Goal: Information Seeking & Learning: Learn about a topic

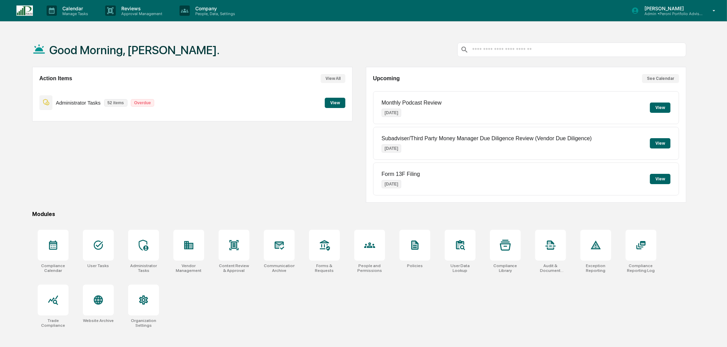
click at [74, 14] on p "Manage Tasks" at bounding box center [74, 13] width 35 height 5
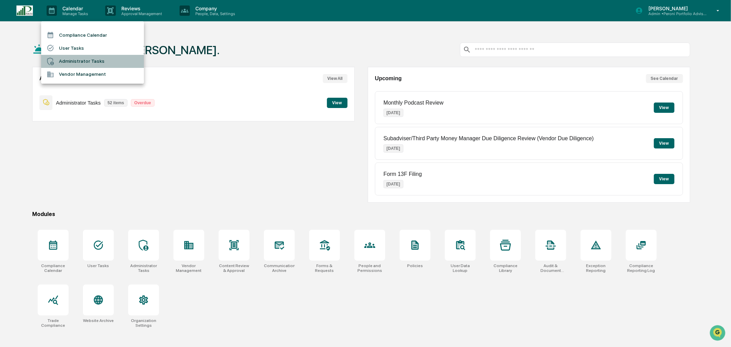
click at [78, 61] on li "Administrator Tasks" at bounding box center [92, 61] width 103 height 13
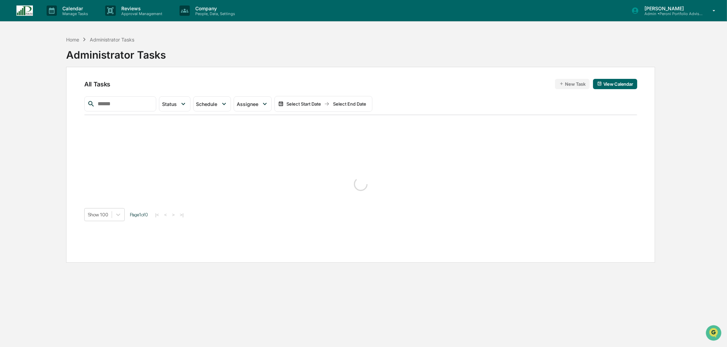
click at [79, 16] on div "Calendar Manage Tasks" at bounding box center [70, 10] width 59 height 21
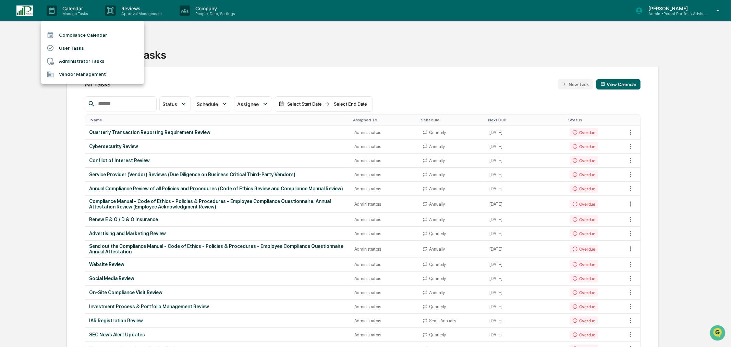
click at [78, 49] on li "User Tasks" at bounding box center [92, 47] width 103 height 13
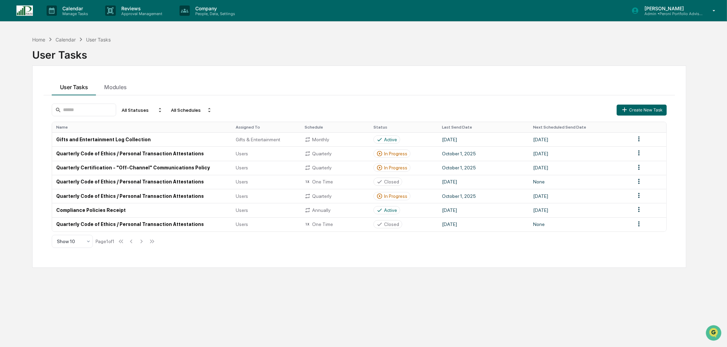
click at [208, 152] on td "Quarterly Code of Ethics / Personal Transaction Attestations" at bounding box center [142, 153] width 180 height 14
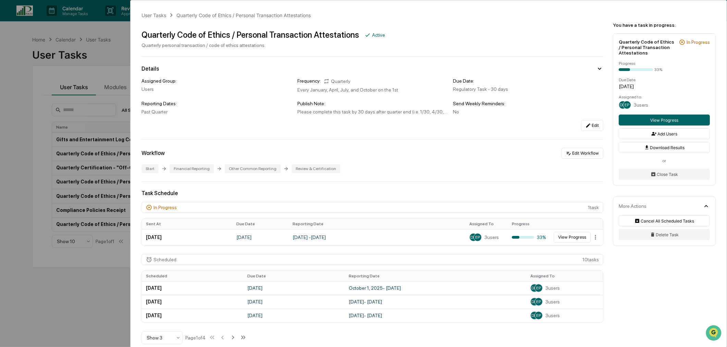
click at [566, 240] on button "View Progress" at bounding box center [572, 237] width 37 height 11
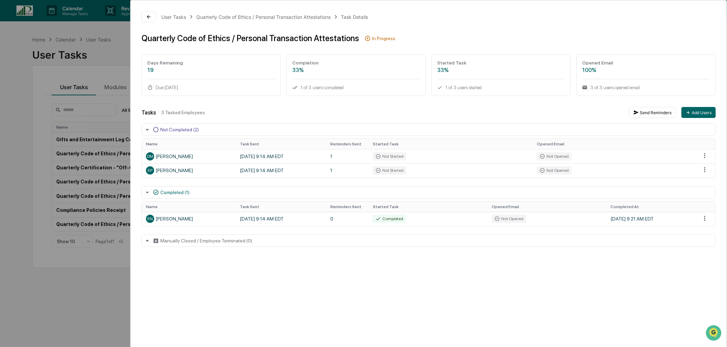
click at [16, 73] on div "User Tasks Quarterly Code of Ethics / Personal Transaction Attestations Task De…" at bounding box center [363, 173] width 727 height 347
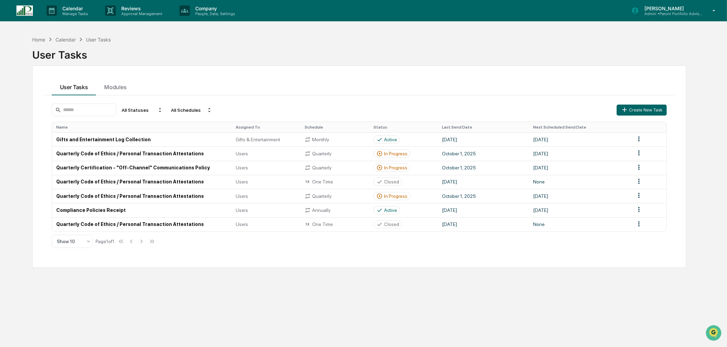
click at [81, 10] on p "Calendar" at bounding box center [74, 8] width 35 height 6
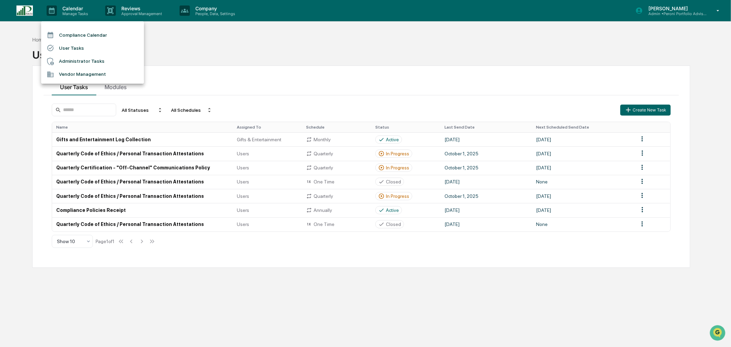
click at [77, 48] on li "User Tasks" at bounding box center [92, 47] width 103 height 13
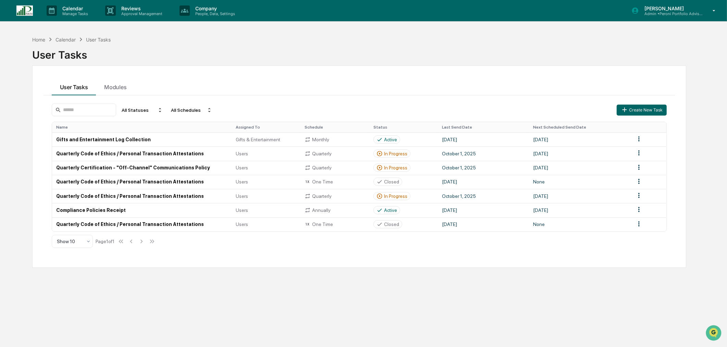
click at [315, 141] on div "Monthly" at bounding box center [335, 139] width 61 height 6
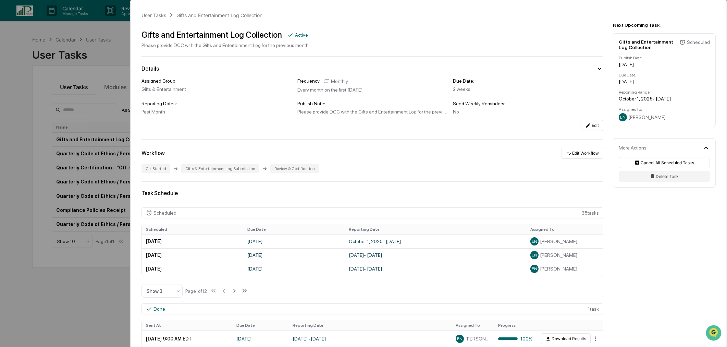
scroll to position [76, 0]
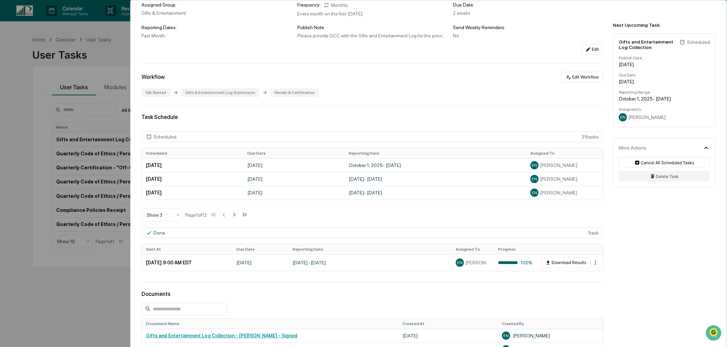
click at [567, 262] on button "Download Results" at bounding box center [566, 262] width 50 height 11
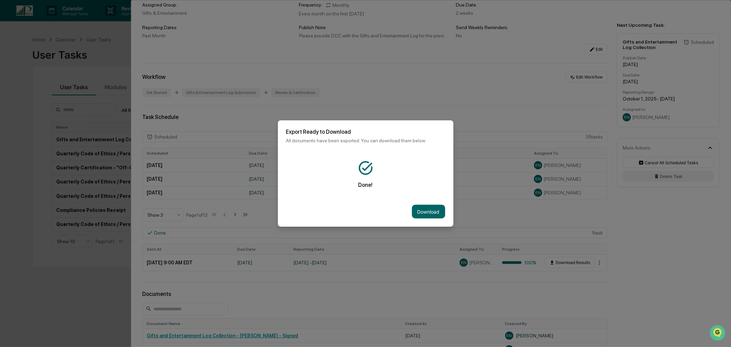
click at [430, 207] on button "Download" at bounding box center [428, 212] width 33 height 14
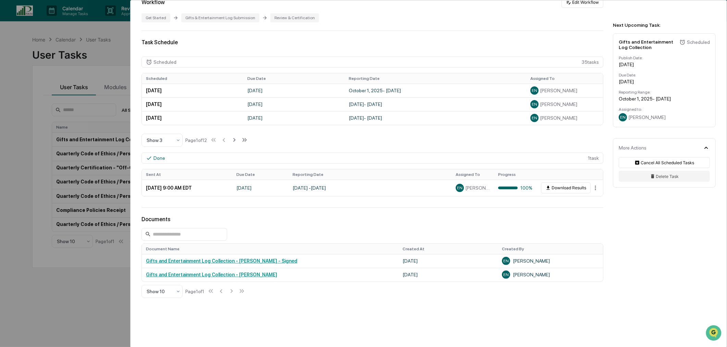
scroll to position [152, 0]
click at [255, 260] on link "Gifts and Entertainment Log Collection - [PERSON_NAME] - Signed" at bounding box center [221, 259] width 151 height 5
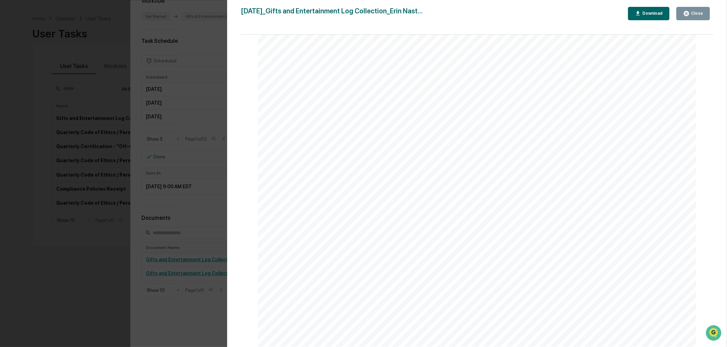
scroll to position [33, 0]
click at [696, 12] on div "Close" at bounding box center [696, 13] width 13 height 5
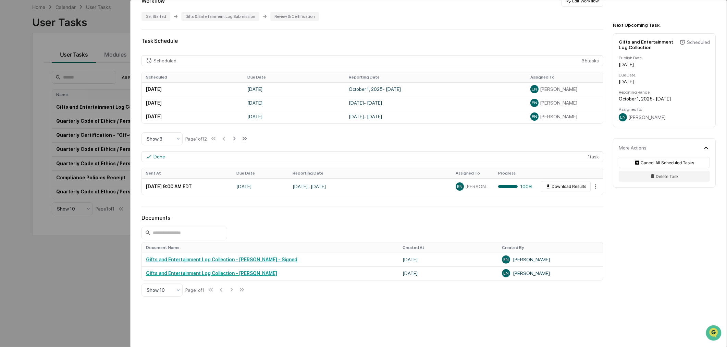
click at [218, 272] on link "Gifts and Entertainment Log Collection - [PERSON_NAME]" at bounding box center [211, 272] width 131 height 5
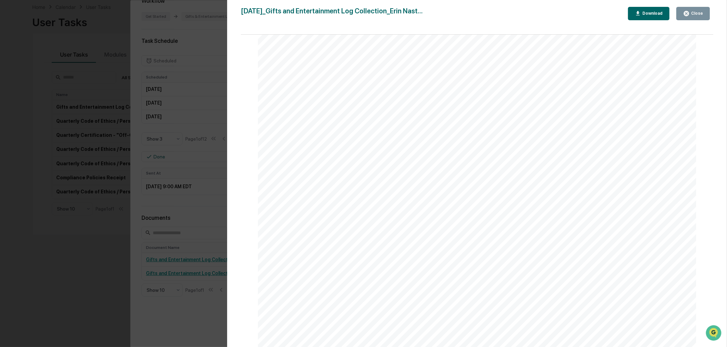
scroll to position [1256, 0]
click at [693, 15] on div "Close" at bounding box center [696, 13] width 13 height 5
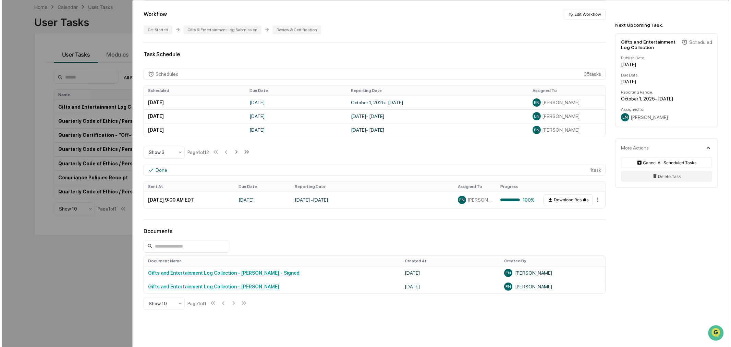
scroll to position [152, 0]
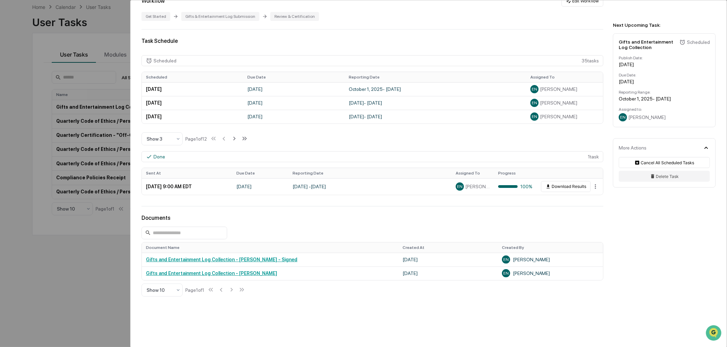
click at [592, 186] on html "Calendar Manage Tasks Reviews Approval Management Company People, Data, Setting…" at bounding box center [363, 140] width 727 height 347
click at [599, 198] on div "View" at bounding box center [596, 199] width 44 height 11
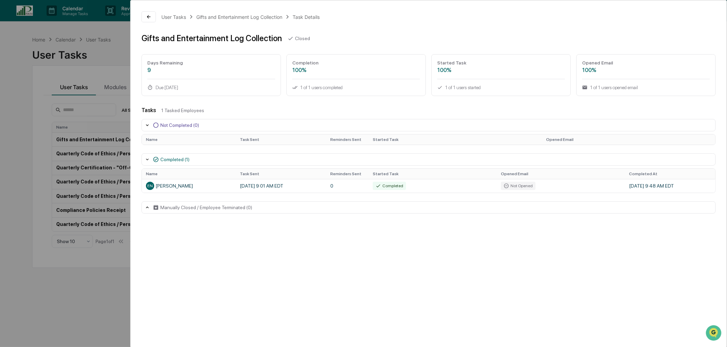
click at [238, 183] on td "[DATE] 9:01 AM EDT" at bounding box center [281, 186] width 90 height 14
click at [28, 105] on div "User Tasks Gifts and Entertainment Log Collection Task Details Gifts and Entert…" at bounding box center [363, 173] width 727 height 347
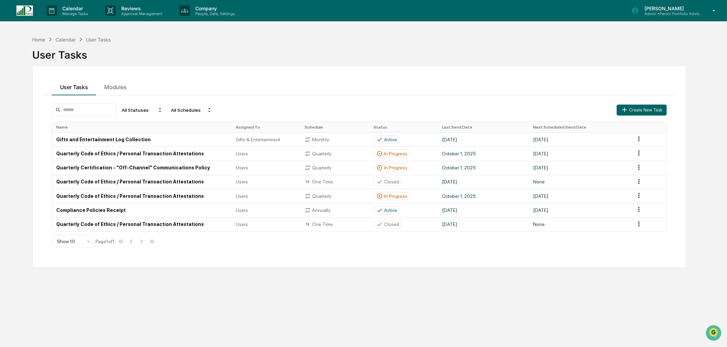
click at [225, 10] on p "Company" at bounding box center [214, 8] width 49 height 6
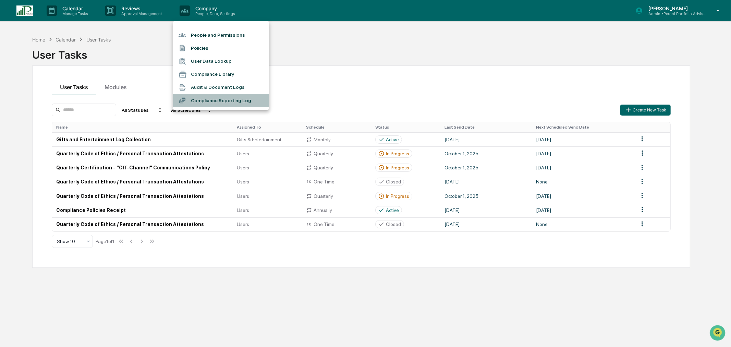
click at [221, 101] on li "Compliance Reporting Log" at bounding box center [221, 100] width 96 height 13
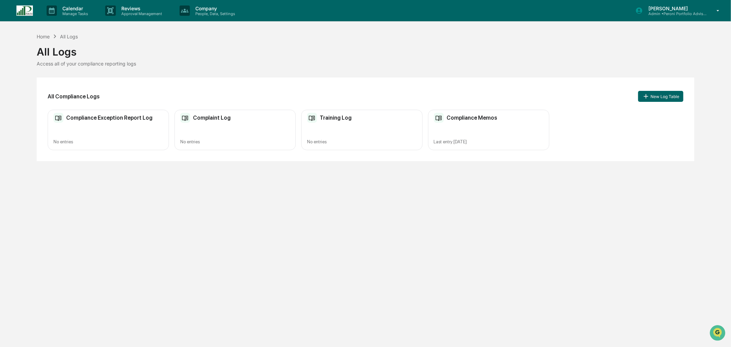
click at [195, 11] on p "People, Data, Settings" at bounding box center [214, 13] width 49 height 5
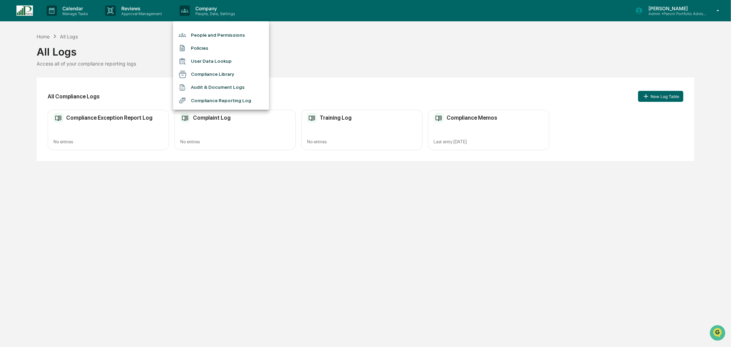
click at [208, 79] on li "Compliance Library" at bounding box center [221, 74] width 96 height 13
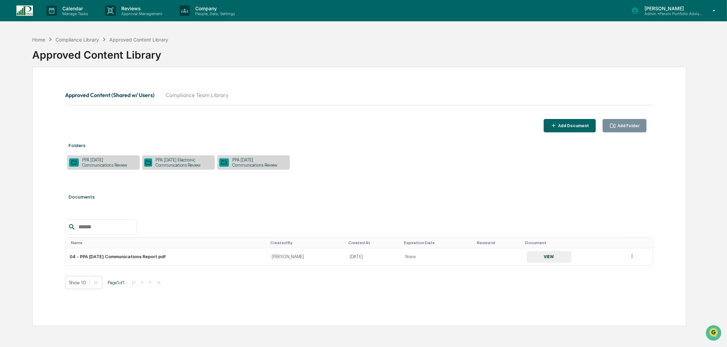
click at [207, 14] on p "People, Data, Settings" at bounding box center [214, 13] width 49 height 5
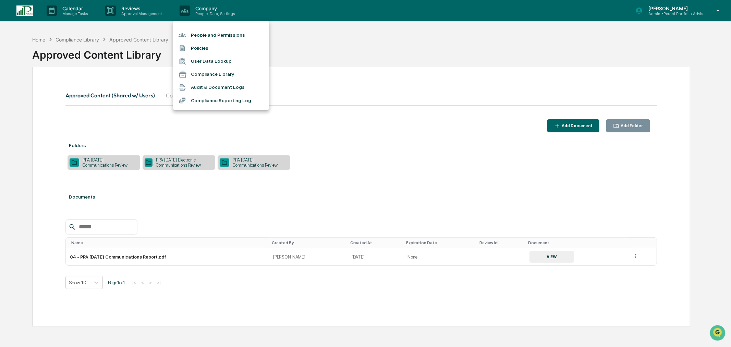
click at [214, 89] on li "Audit & Document Logs" at bounding box center [221, 87] width 96 height 13
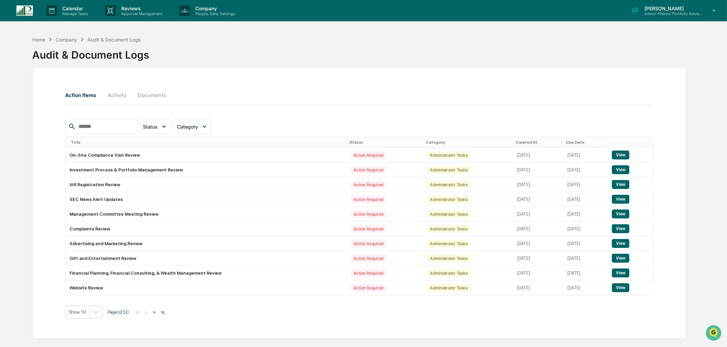
click at [127, 89] on button "Activity" at bounding box center [116, 95] width 31 height 16
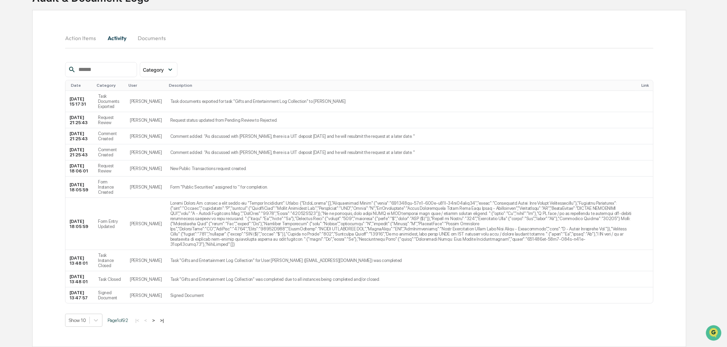
scroll to position [90, 0]
click at [157, 321] on button ">" at bounding box center [153, 320] width 7 height 6
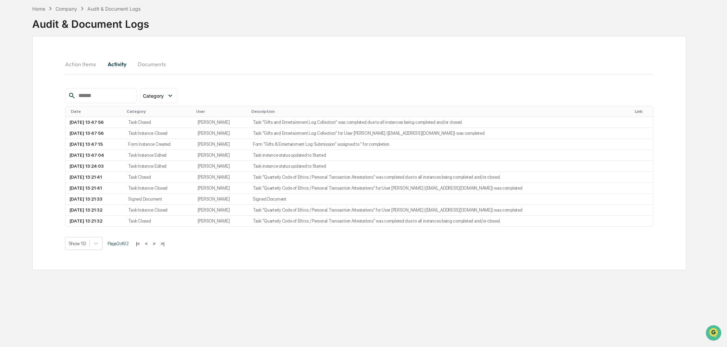
scroll to position [0, 0]
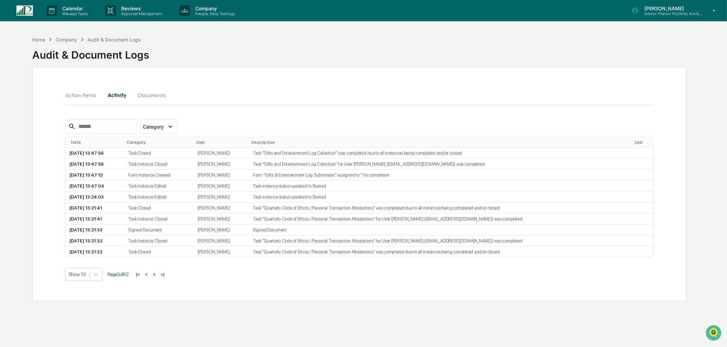
click at [157, 95] on button "Documents" at bounding box center [151, 95] width 39 height 16
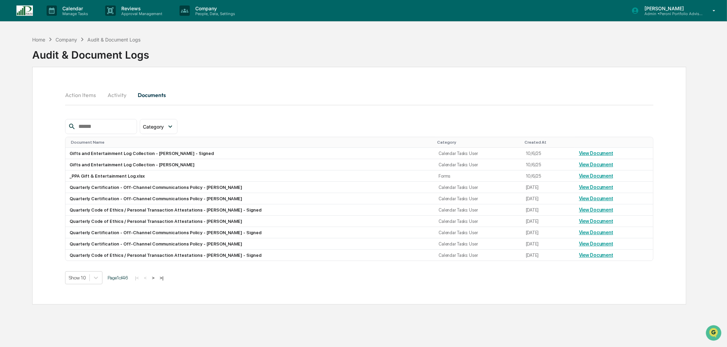
click at [594, 176] on link "View Document" at bounding box center [596, 175] width 34 height 5
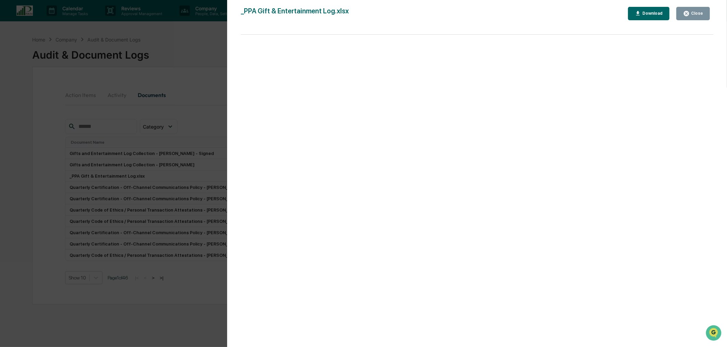
click at [650, 14] on div "Download" at bounding box center [652, 13] width 22 height 5
click at [692, 15] on div "Close" at bounding box center [696, 13] width 13 height 5
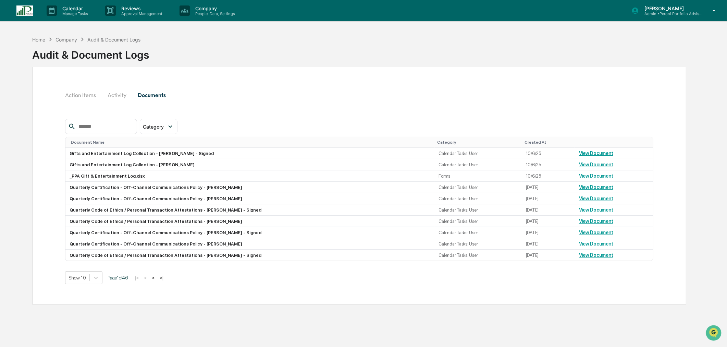
click at [60, 13] on p "Manage Tasks" at bounding box center [74, 13] width 35 height 5
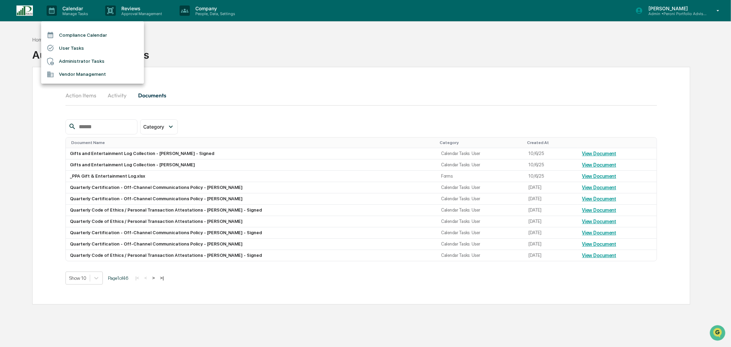
click at [57, 51] on div at bounding box center [53, 48] width 12 height 8
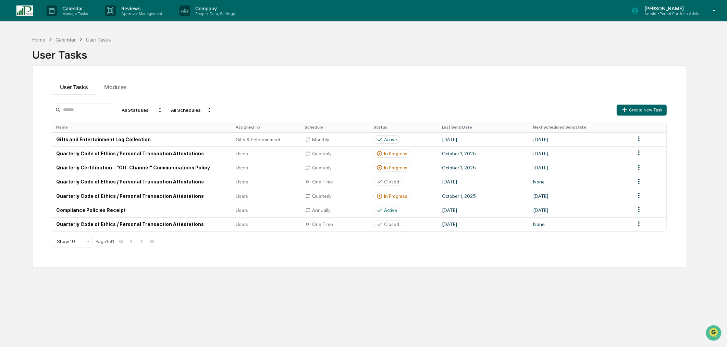
click at [126, 135] on td "Gifts and Entertainment Log Collection" at bounding box center [142, 139] width 180 height 14
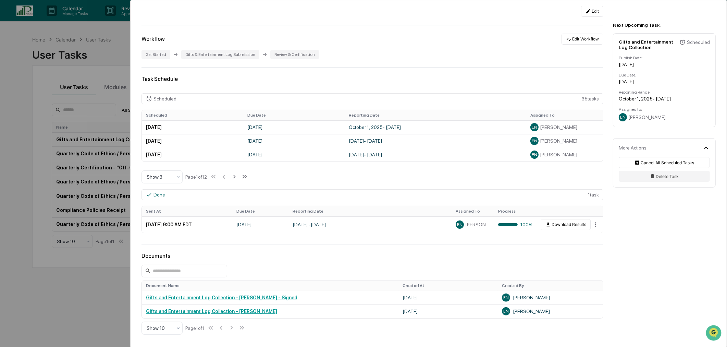
scroll to position [152, 0]
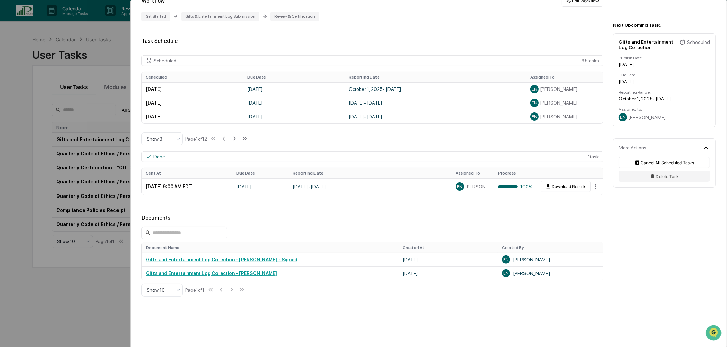
click at [175, 293] on icon at bounding box center [177, 289] width 5 height 5
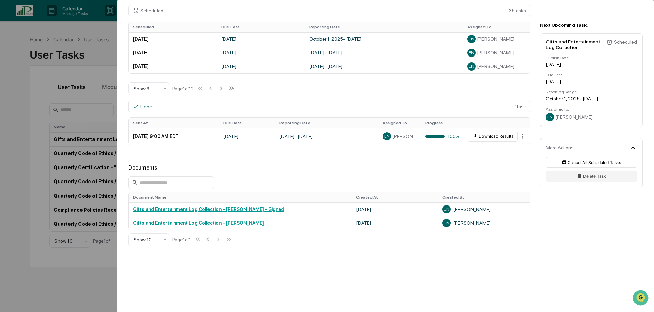
scroll to position [205, 0]
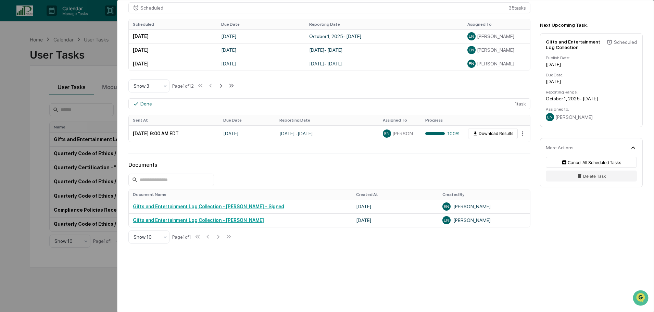
click at [226, 221] on link "Gifts and Entertainment Log Collection - [PERSON_NAME]" at bounding box center [198, 220] width 131 height 5
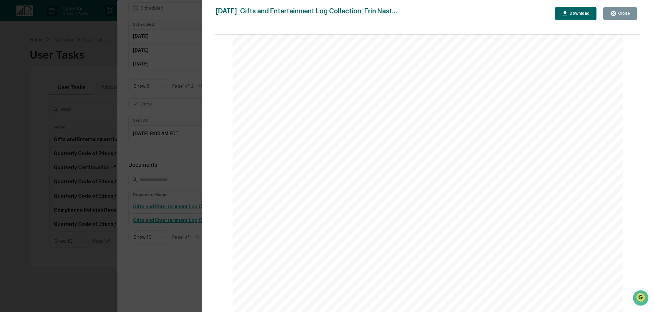
scroll to position [1062, 0]
click at [619, 16] on div "Close" at bounding box center [623, 13] width 13 height 5
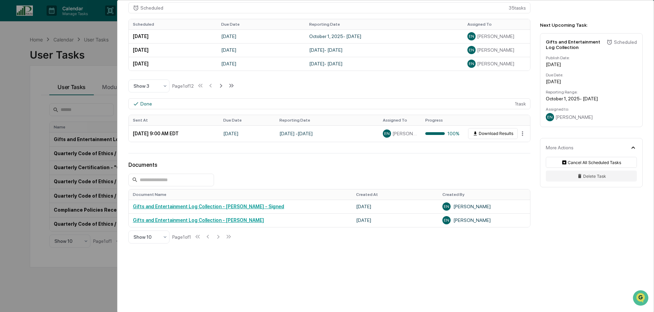
click at [483, 132] on button "Download Results" at bounding box center [493, 133] width 50 height 11
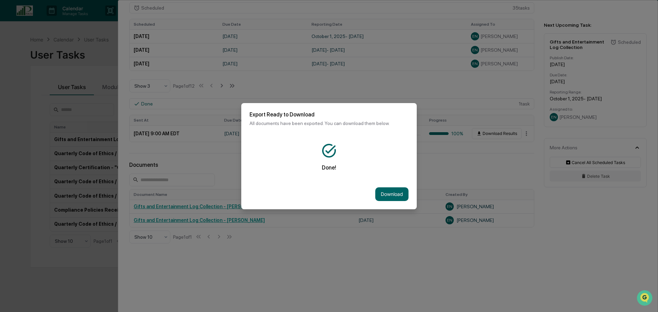
click at [391, 190] on button "Download" at bounding box center [391, 194] width 33 height 14
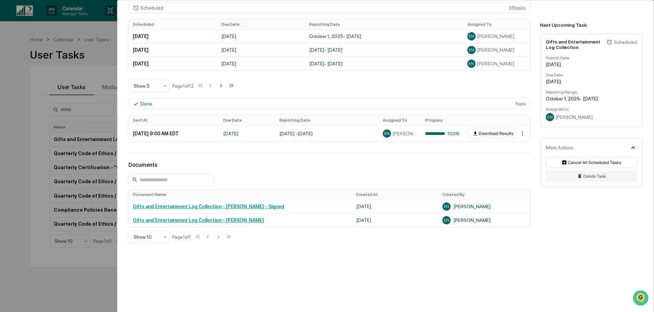
click at [19, 67] on div "User Tasks Gifts and Entertainment Log Collection Gifts and Entertainment Log C…" at bounding box center [327, 156] width 654 height 312
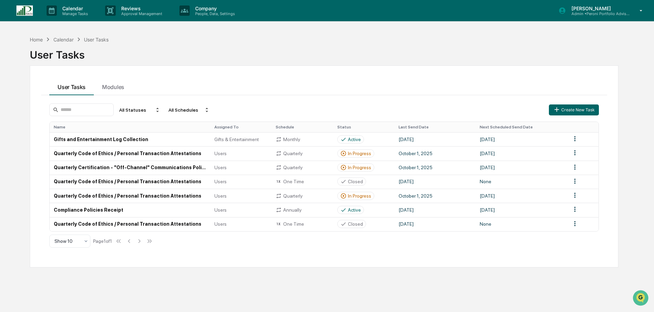
click at [227, 14] on p "People, Data, Settings" at bounding box center [214, 13] width 49 height 5
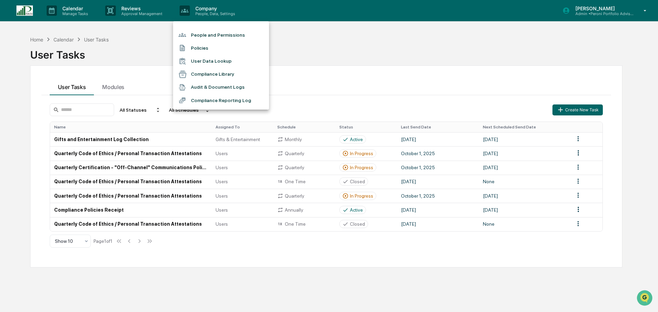
click at [213, 87] on li "Audit & Document Logs" at bounding box center [221, 87] width 96 height 13
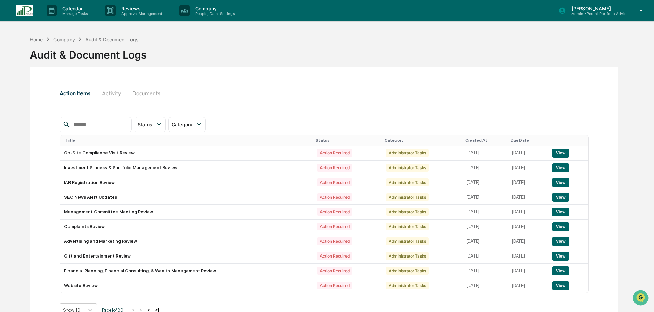
click at [156, 91] on button "Documents" at bounding box center [146, 93] width 39 height 16
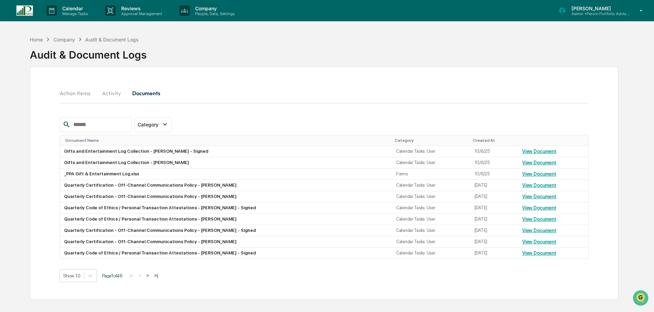
click at [309, 40] on div "Home Company Audit & Document Logs Audit & Document Logs" at bounding box center [324, 50] width 589 height 34
click at [70, 93] on button "Action Items" at bounding box center [78, 93] width 36 height 16
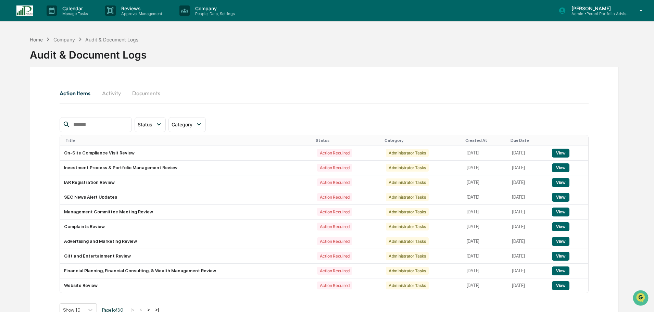
click at [30, 10] on img at bounding box center [24, 10] width 16 height 10
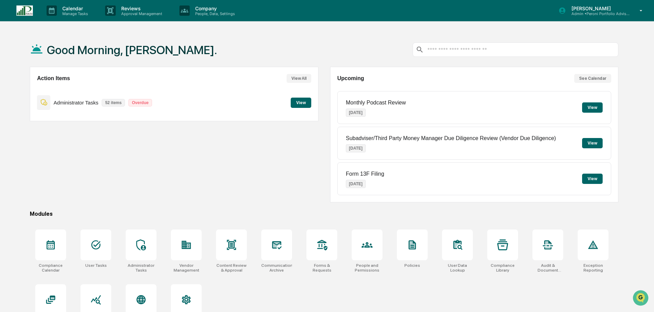
click at [298, 105] on button "View" at bounding box center [301, 103] width 21 height 10
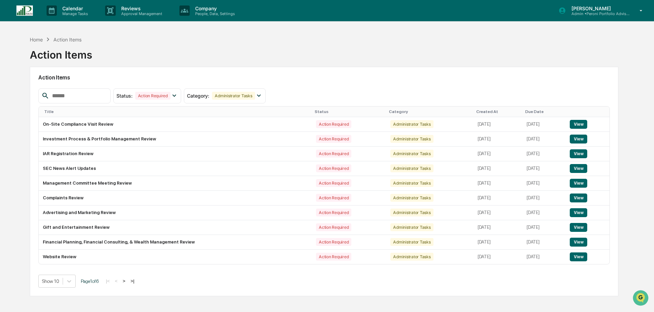
click at [297, 51] on div "Home Action Items Action Items" at bounding box center [324, 50] width 589 height 34
click at [296, 68] on div "Action Items Status : Action Required Select/Deselect All Action Required Resol…" at bounding box center [324, 182] width 589 height 230
click at [74, 92] on input "text" at bounding box center [78, 95] width 58 height 9
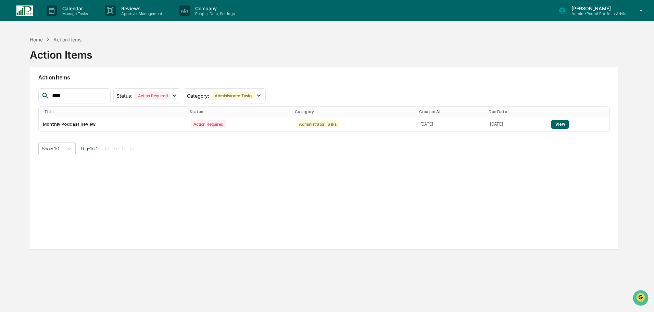
type input "****"
click at [69, 11] on p "Calendar" at bounding box center [74, 8] width 35 height 6
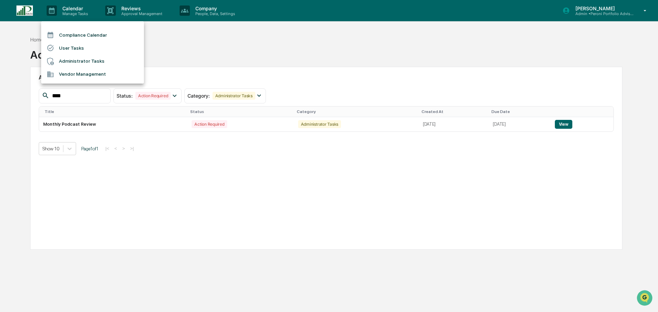
click at [71, 34] on li "Compliance Calendar" at bounding box center [92, 34] width 103 height 13
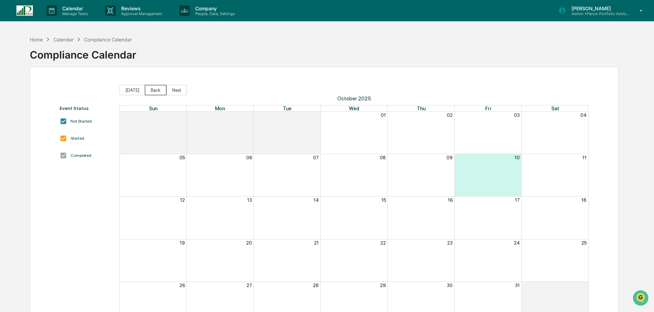
click at [151, 91] on button "Back" at bounding box center [156, 90] width 22 height 10
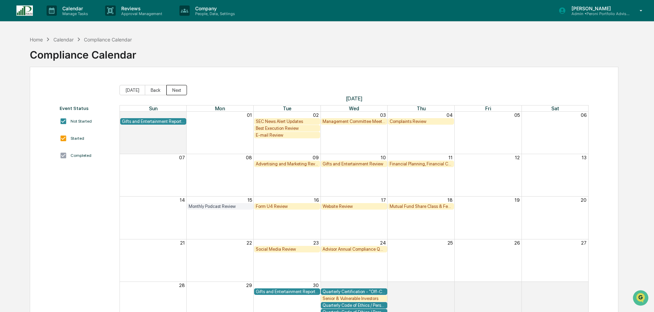
click at [168, 88] on button "Next" at bounding box center [177, 90] width 21 height 10
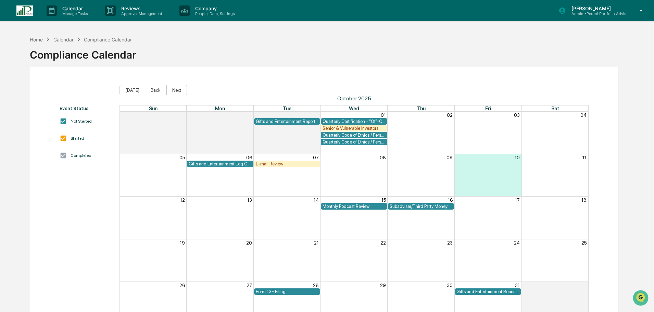
click at [362, 207] on div "Monthly Podcast Review" at bounding box center [354, 206] width 63 height 5
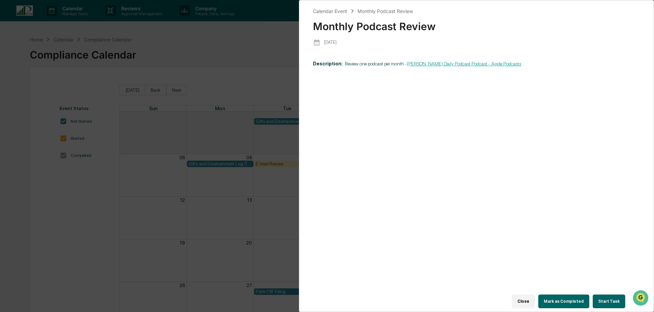
click at [475, 64] on link "[PERSON_NAME] Daily Podcast Podcast - Apple Podcasts" at bounding box center [464, 63] width 114 height 5
